Goal: Information Seeking & Learning: Understand process/instructions

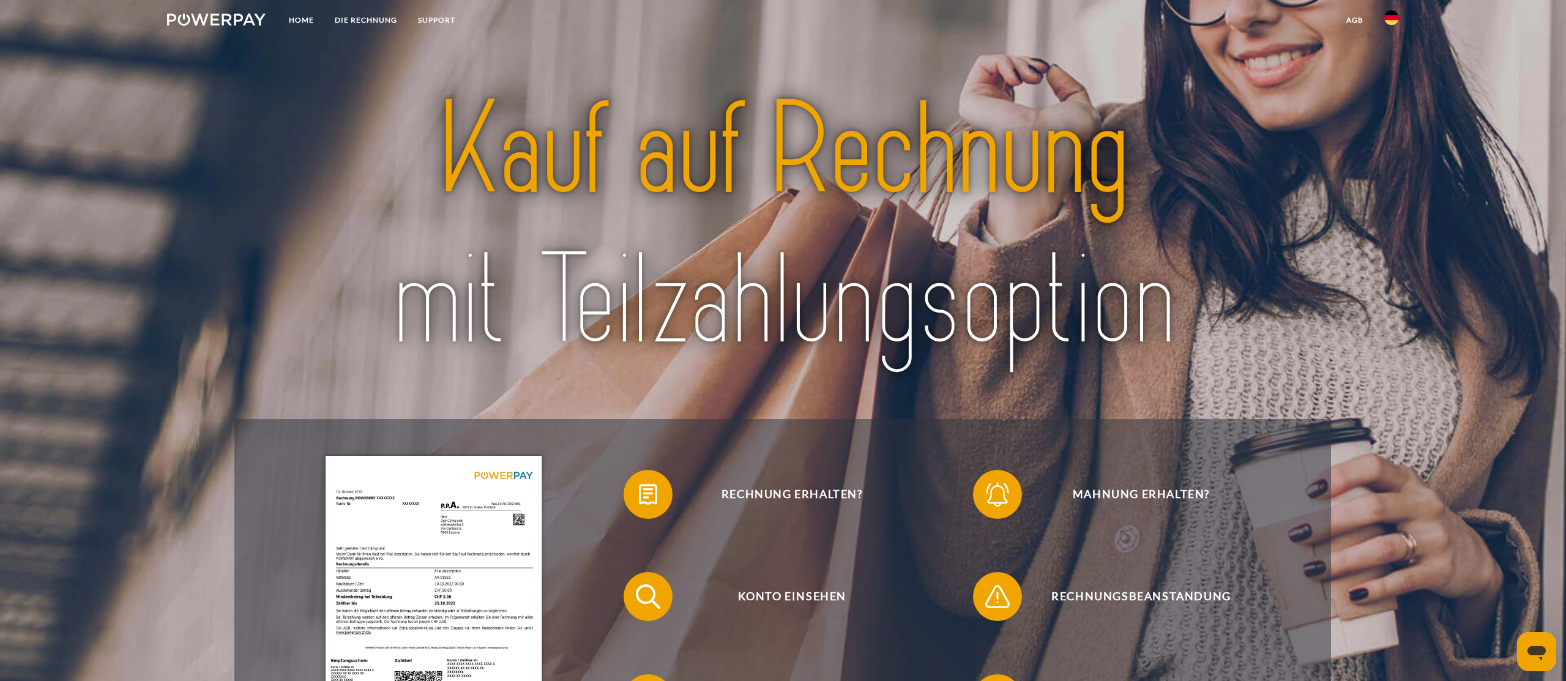
click at [1387, 21] on img at bounding box center [1391, 17] width 15 height 15
drag, startPoint x: 1389, startPoint y: 18, endPoint x: 1386, endPoint y: 29, distance: 12.0
click at [1389, 18] on img at bounding box center [1391, 17] width 15 height 15
drag, startPoint x: 1390, startPoint y: 21, endPoint x: 1402, endPoint y: 59, distance: 39.3
click at [1390, 23] on img at bounding box center [1391, 17] width 15 height 15
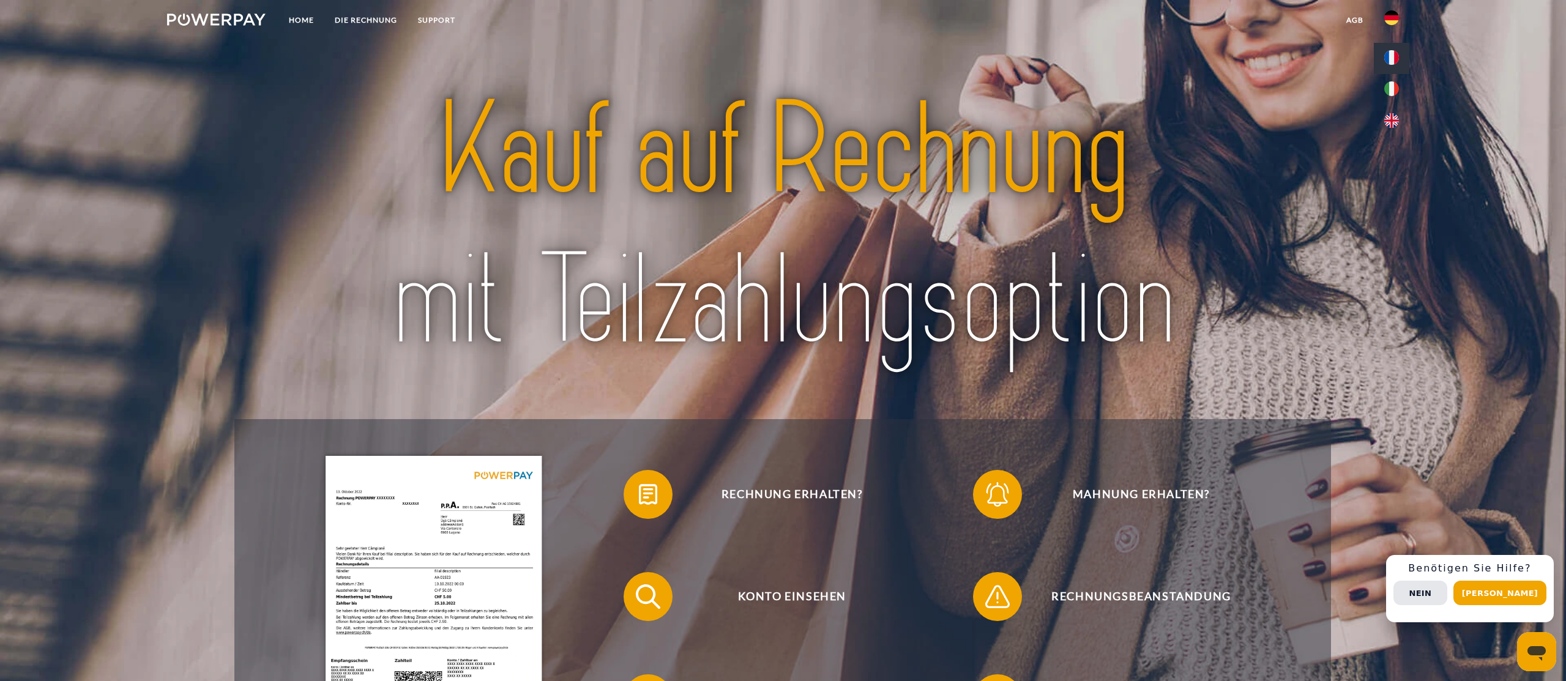
click at [1394, 58] on img at bounding box center [1391, 57] width 15 height 15
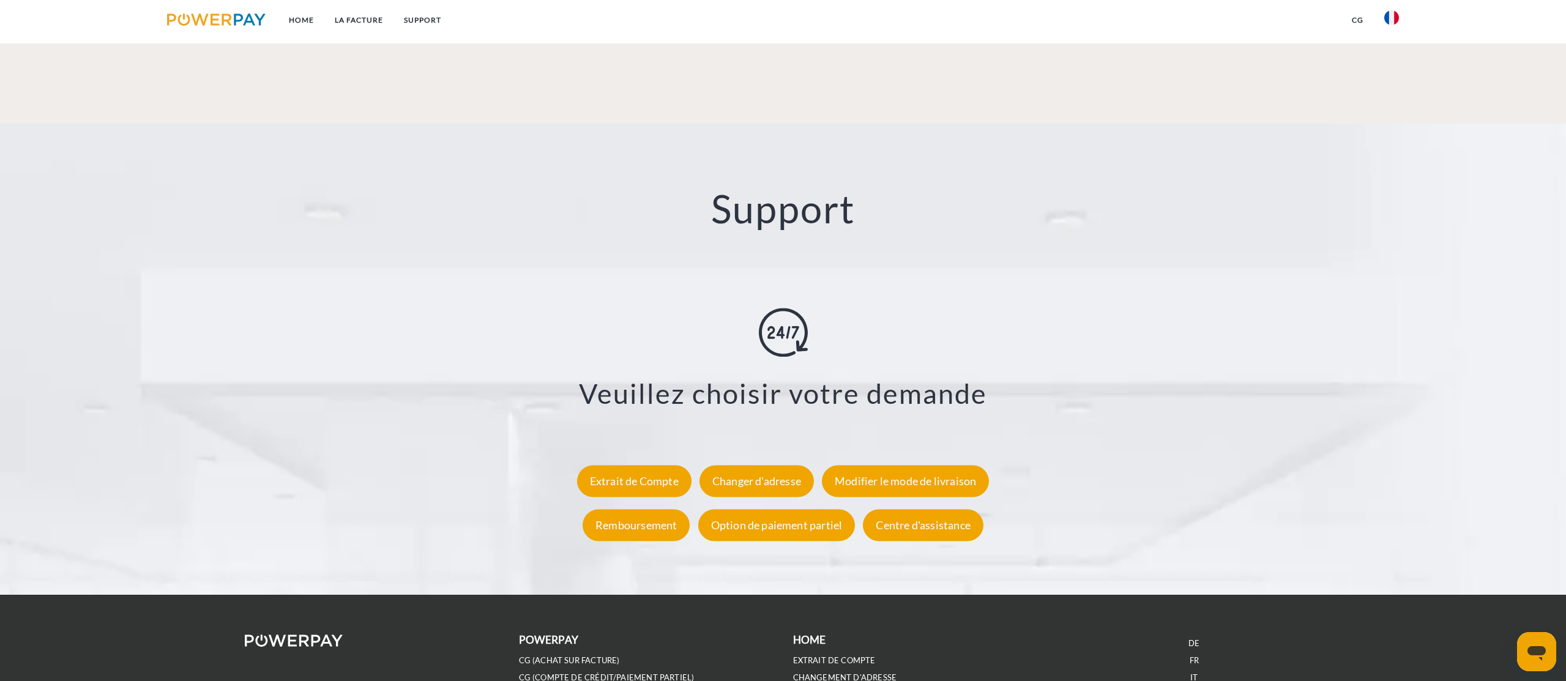
scroll to position [2216, 0]
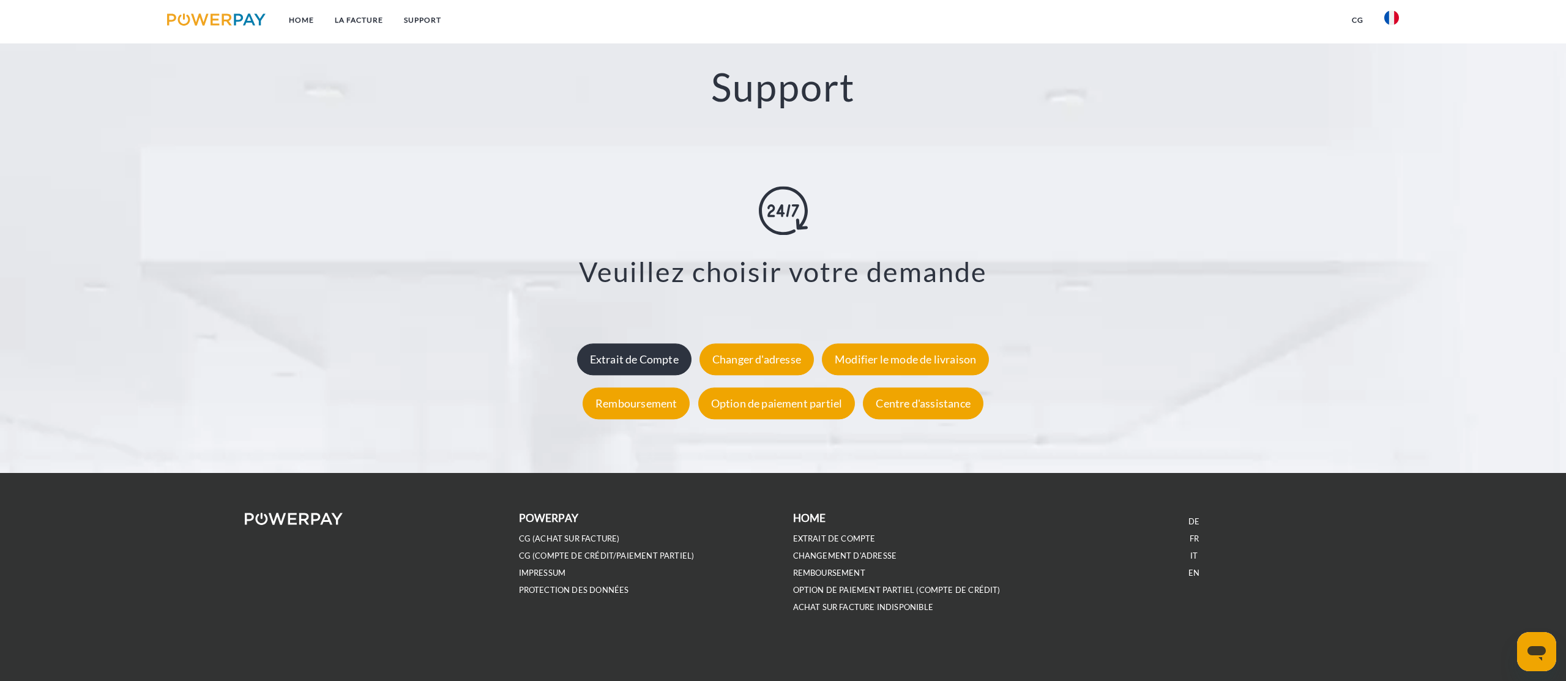
click at [624, 362] on div "Extrait de Compte" at bounding box center [634, 359] width 114 height 32
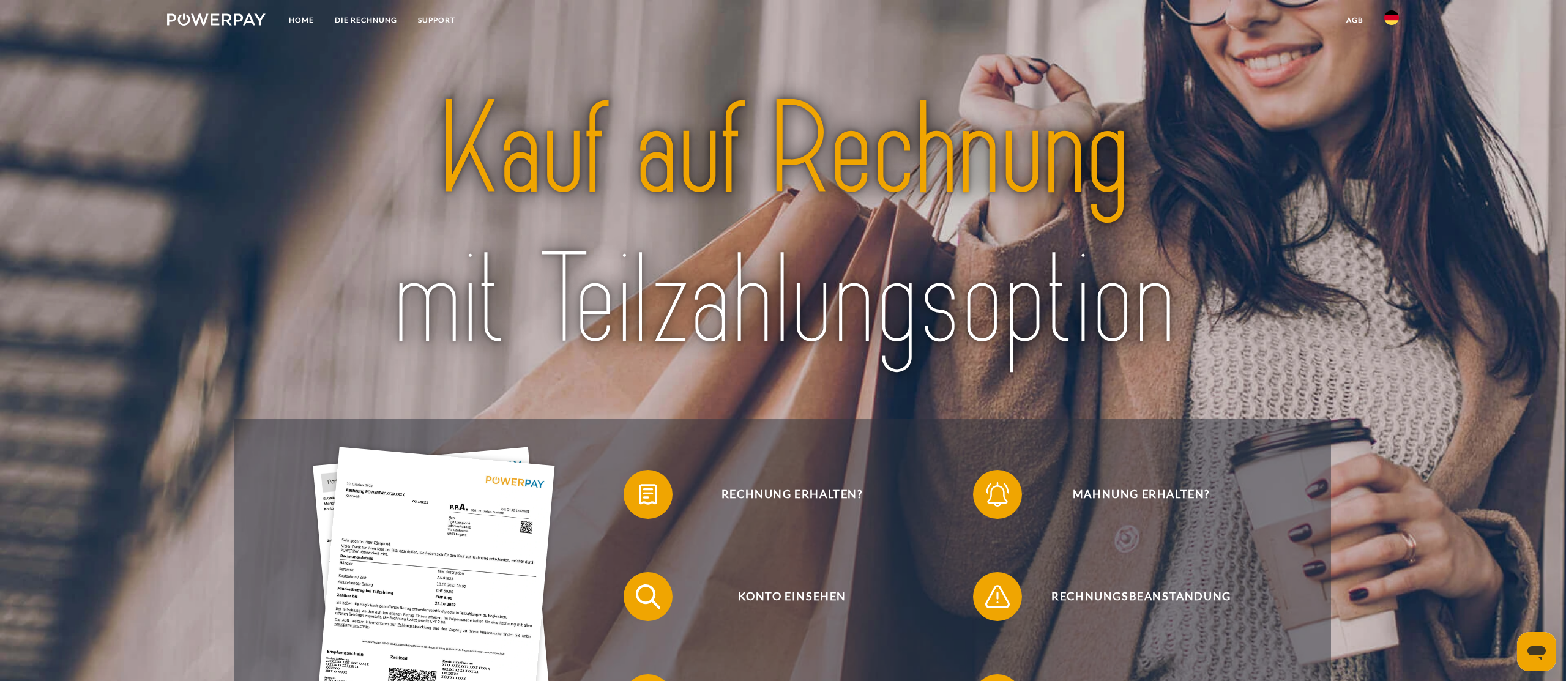
scroll to position [1, 0]
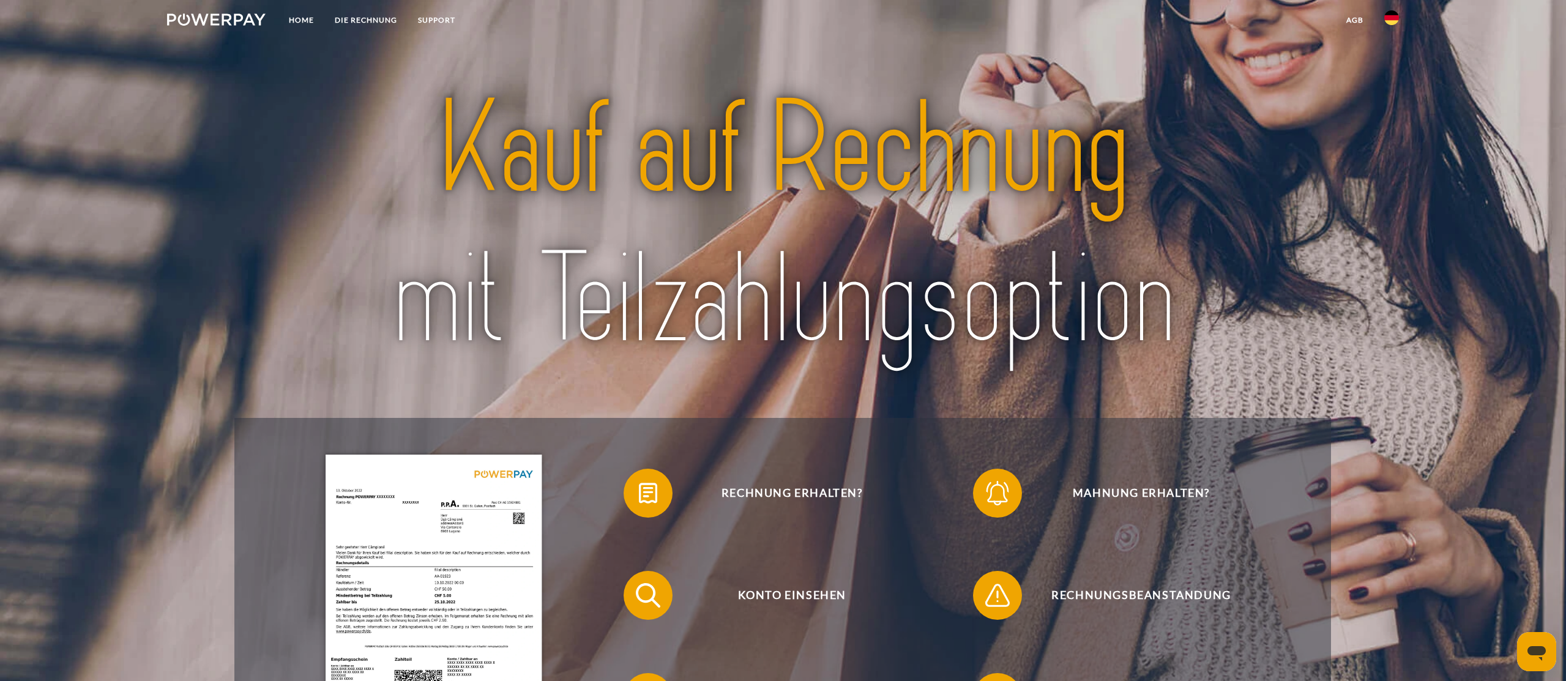
click at [1388, 21] on img at bounding box center [1391, 17] width 15 height 15
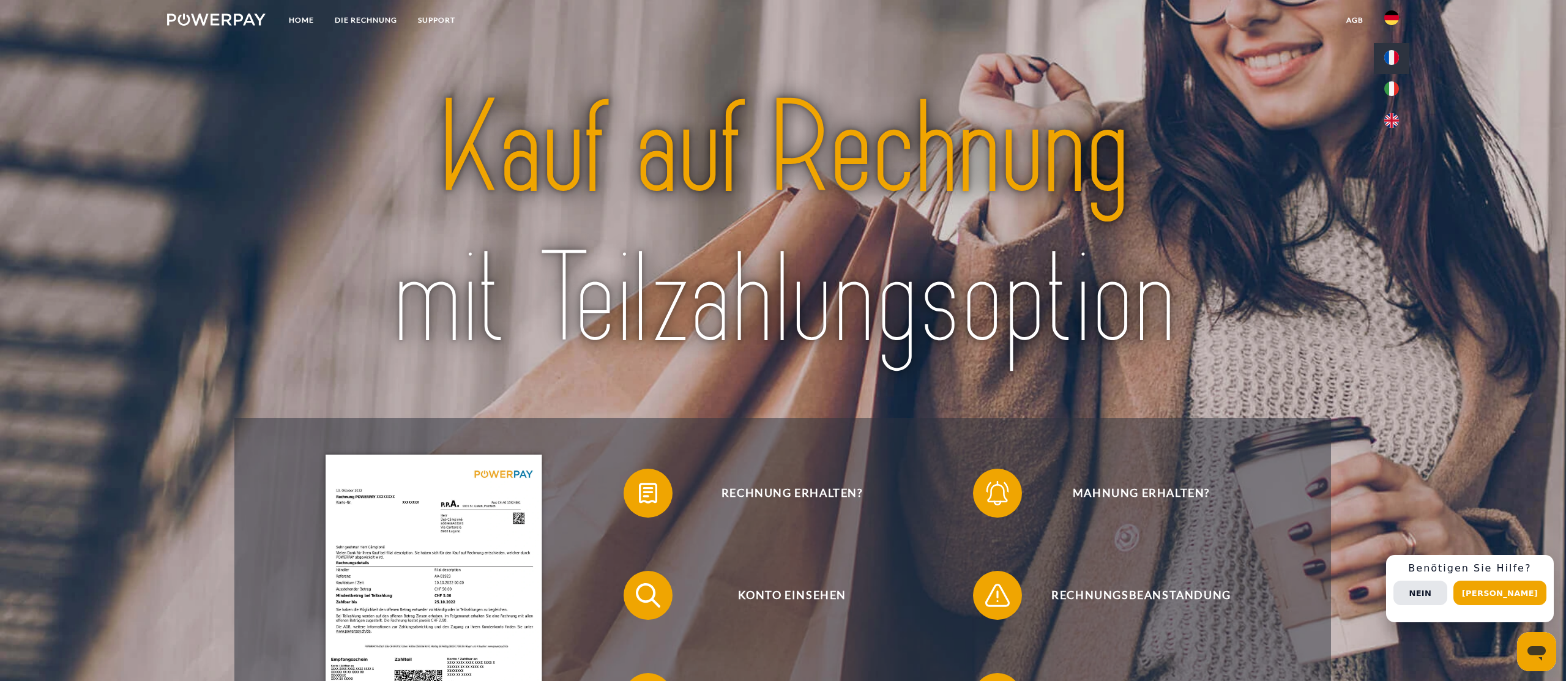
click at [1391, 59] on img at bounding box center [1391, 57] width 15 height 15
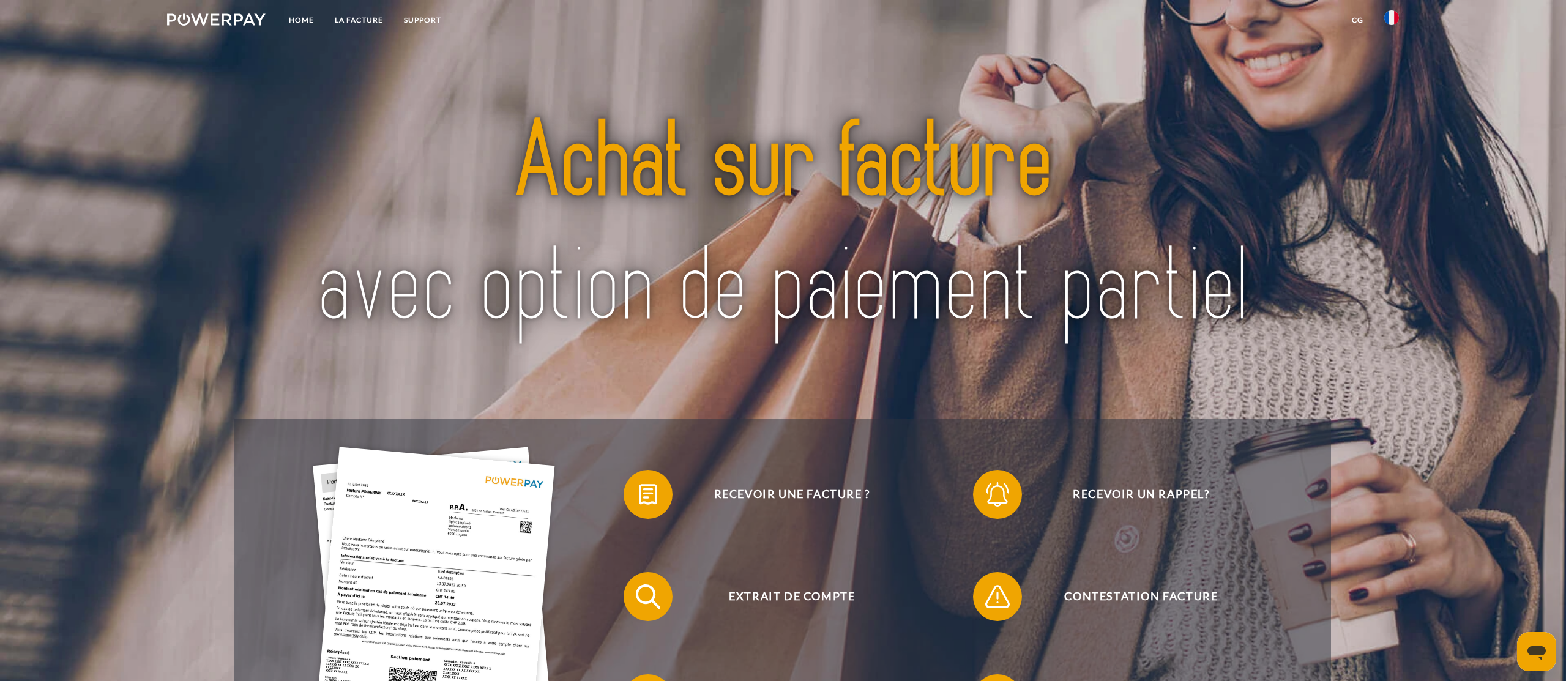
drag, startPoint x: 206, startPoint y: 114, endPoint x: 231, endPoint y: 87, distance: 36.8
click at [207, 114] on div "Recevoir une facture ? Recevoir un rappel? Extrait de compte retour" at bounding box center [783, 404] width 1253 height 740
click at [233, 19] on img at bounding box center [216, 19] width 99 height 12
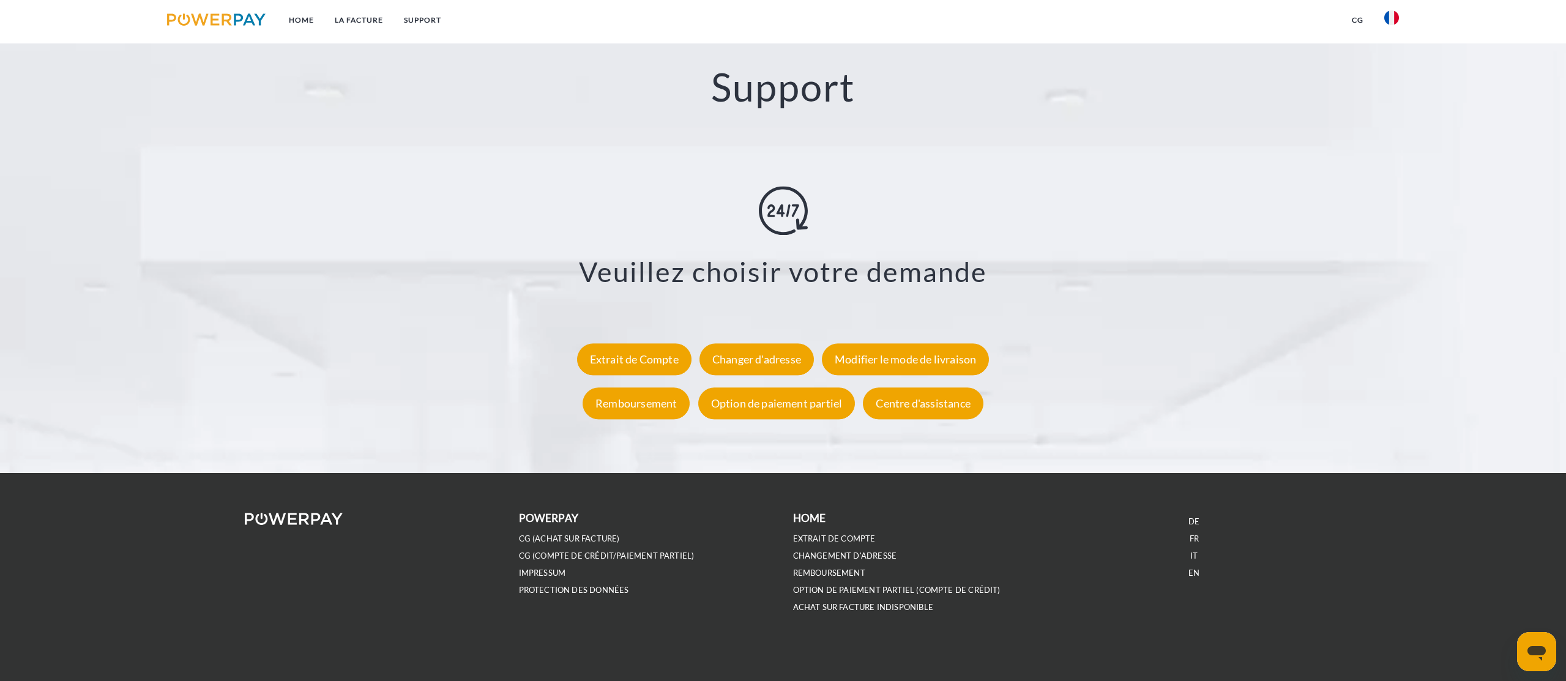
scroll to position [2203, 0]
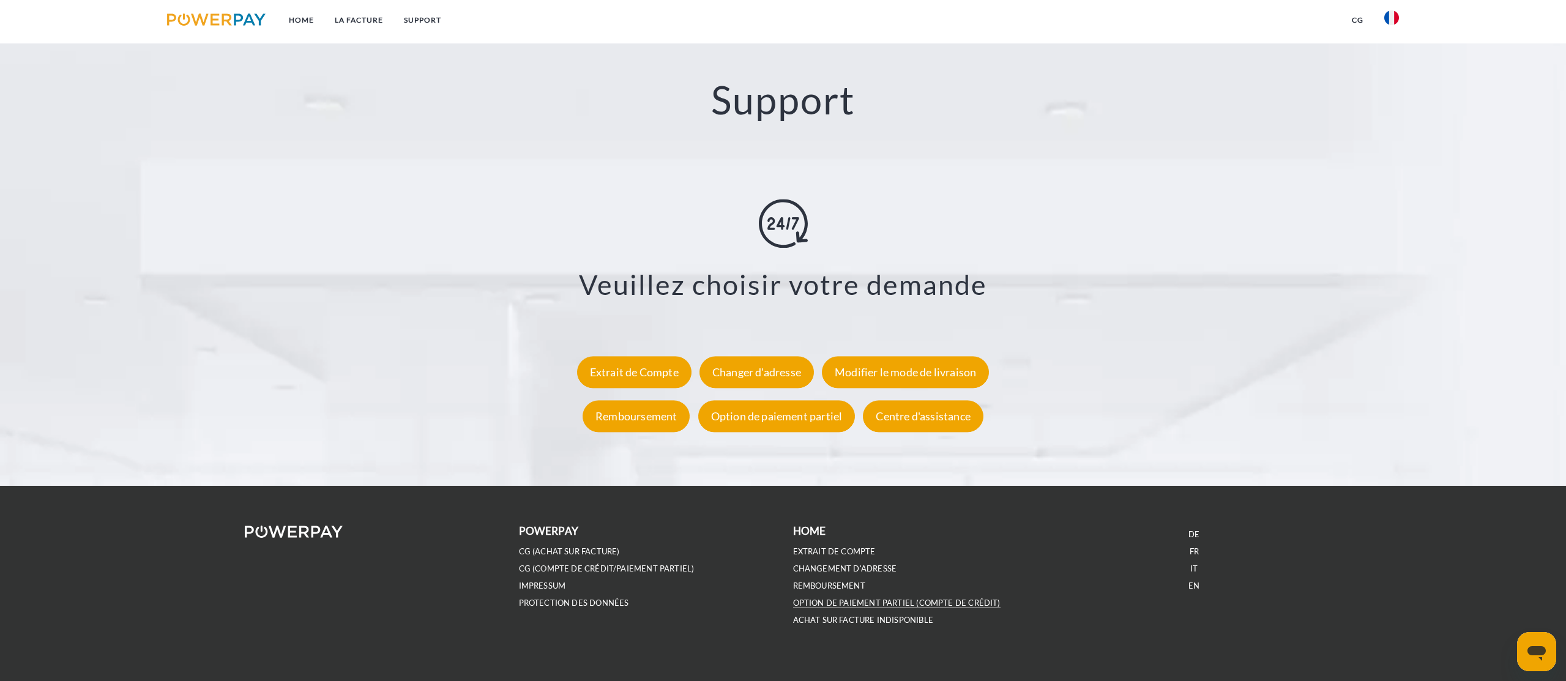
click at [876, 605] on link "OPTION DE PAIEMENT PARTIEL (Compte de crédit)" at bounding box center [896, 603] width 207 height 10
